Goal: Transaction & Acquisition: Purchase product/service

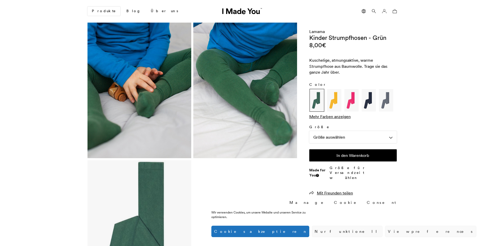
click at [334, 100] on img at bounding box center [333, 100] width 13 height 20
click at [336, 118] on link "Mehr Farben anzeigen" at bounding box center [329, 116] width 41 height 5
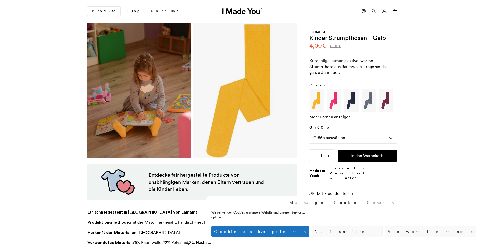
click at [331, 107] on img at bounding box center [333, 101] width 13 height 20
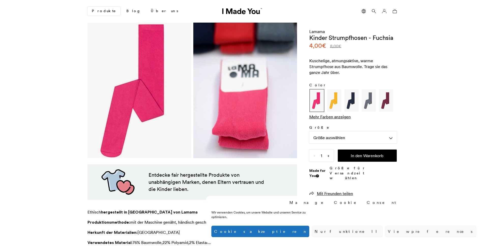
scroll to position [0, 311]
click at [351, 102] on img at bounding box center [351, 101] width 13 height 20
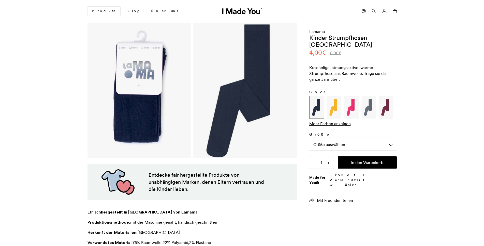
scroll to position [0, 311]
